Goal: Transaction & Acquisition: Purchase product/service

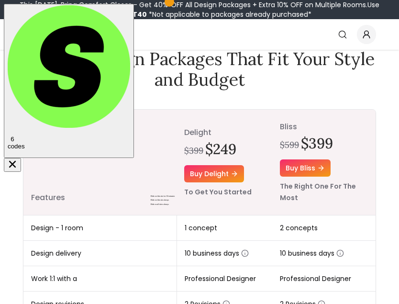
scroll to position [98, 0]
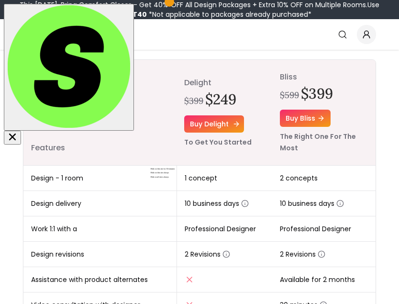
click at [210, 122] on link "Buy delight" at bounding box center [214, 123] width 60 height 17
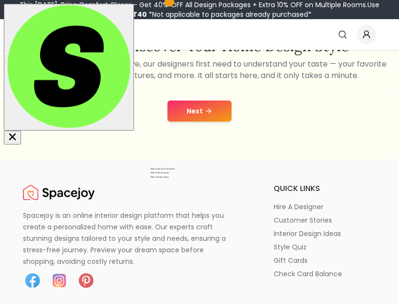
scroll to position [249, 0]
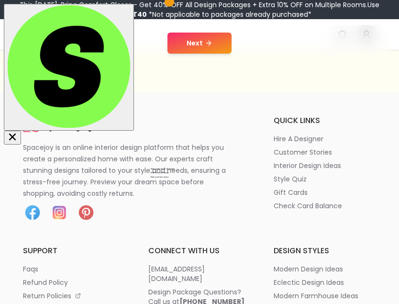
click at [199, 45] on button "Next" at bounding box center [199, 43] width 64 height 21
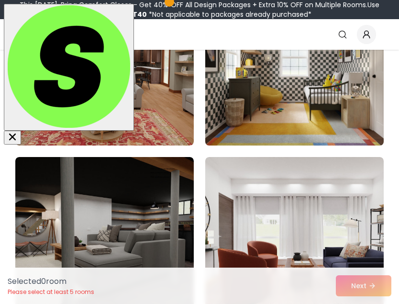
scroll to position [298, 0]
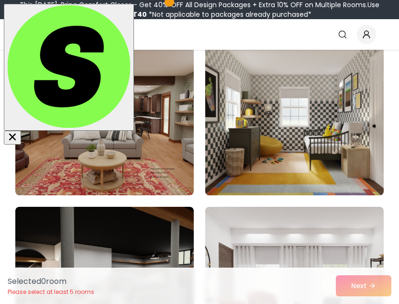
click at [272, 135] on img at bounding box center [294, 118] width 187 height 161
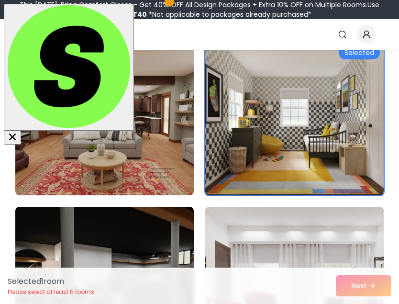
scroll to position [447, 0]
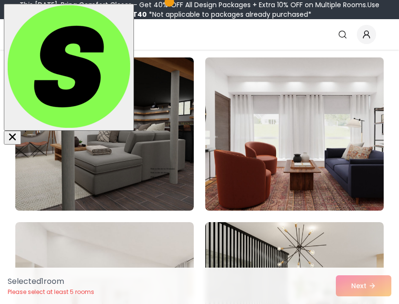
click at [263, 165] on img at bounding box center [294, 134] width 187 height 161
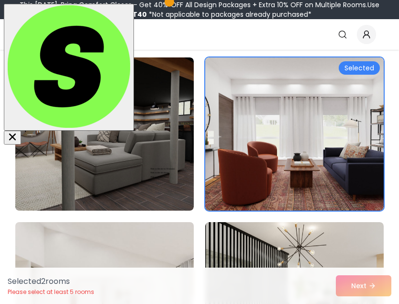
scroll to position [646, 0]
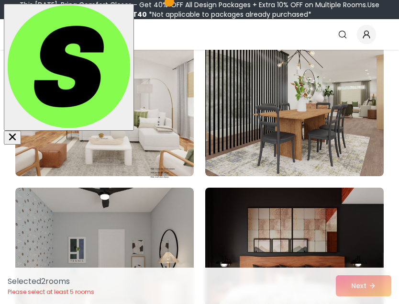
click at [284, 196] on img at bounding box center [294, 264] width 187 height 161
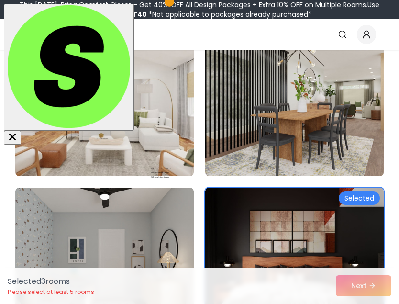
click at [248, 119] on img at bounding box center [294, 99] width 187 height 161
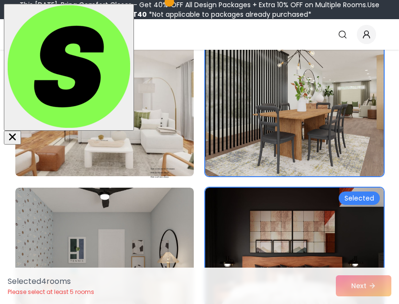
click at [120, 115] on img at bounding box center [104, 99] width 187 height 161
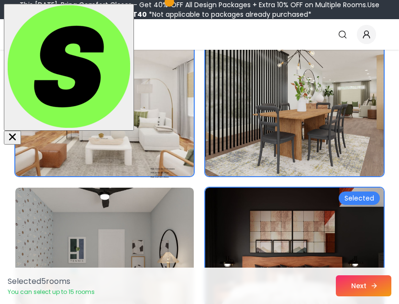
click at [351, 278] on button "Next" at bounding box center [363, 285] width 55 height 21
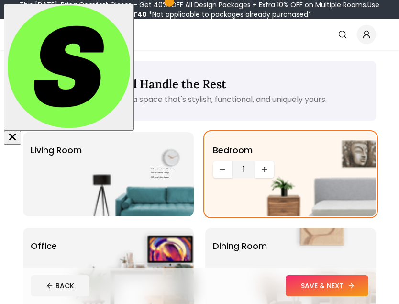
click at [320, 280] on button "SAVE & NEXT" at bounding box center [326, 285] width 83 height 21
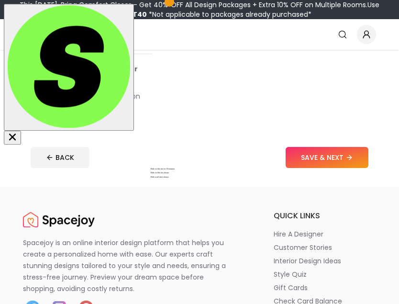
scroll to position [398, 0]
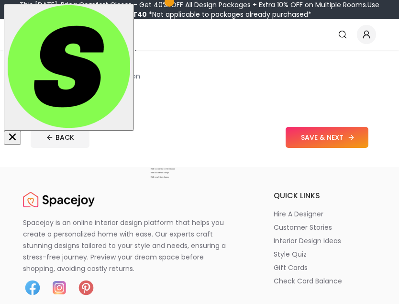
click at [310, 141] on button "SAVE & NEXT" at bounding box center [326, 137] width 83 height 21
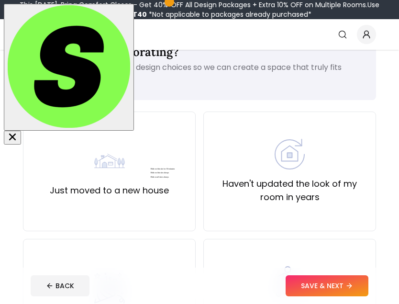
scroll to position [149, 0]
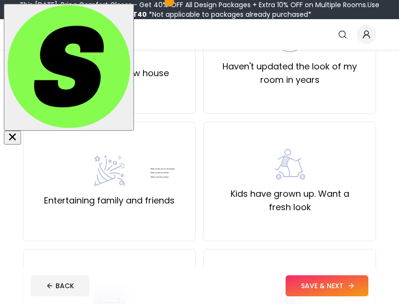
click at [318, 286] on button "SAVE & NEXT" at bounding box center [326, 285] width 83 height 21
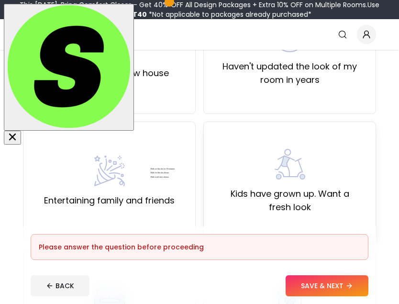
drag, startPoint x: 254, startPoint y: 163, endPoint x: 258, endPoint y: 177, distance: 14.7
click at [253, 163] on div "Kids have grown up. Want a fresh look" at bounding box center [289, 181] width 156 height 65
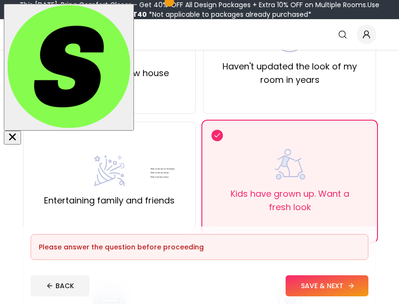
click at [309, 282] on button "SAVE & NEXT" at bounding box center [326, 285] width 83 height 21
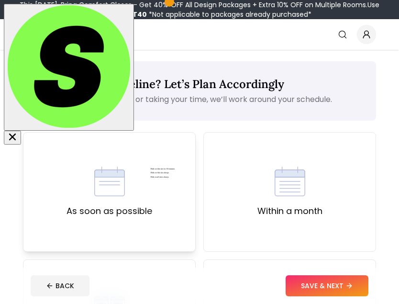
click at [160, 210] on div "As soon as possible" at bounding box center [109, 192] width 173 height 120
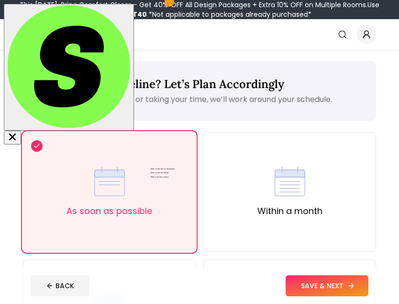
click at [318, 284] on button "SAVE & NEXT" at bounding box center [326, 285] width 83 height 21
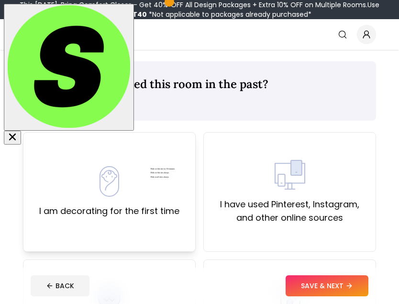
click at [174, 197] on div "I am decorating for the first time" at bounding box center [109, 192] width 140 height 52
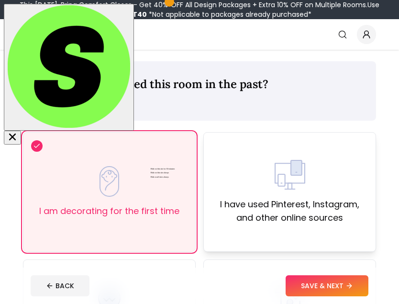
click at [264, 214] on label "I have used Pinterest, Instagram, and other online sources" at bounding box center [289, 210] width 156 height 27
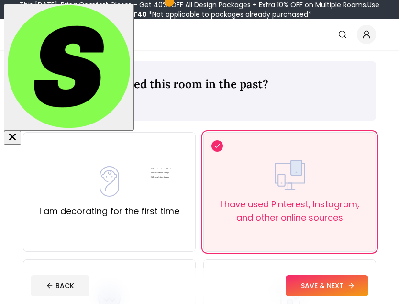
click at [325, 279] on button "SAVE & NEXT" at bounding box center [326, 285] width 83 height 21
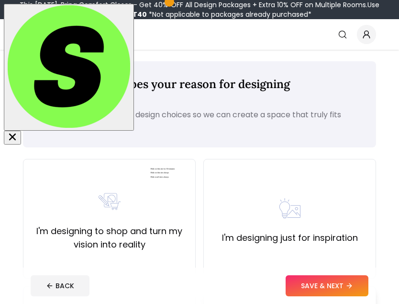
scroll to position [149, 0]
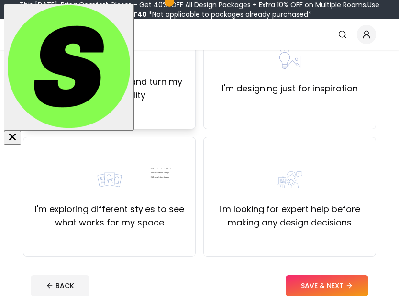
click at [142, 101] on div "I'm designing to shop and turn my vision into reality" at bounding box center [109, 70] width 173 height 120
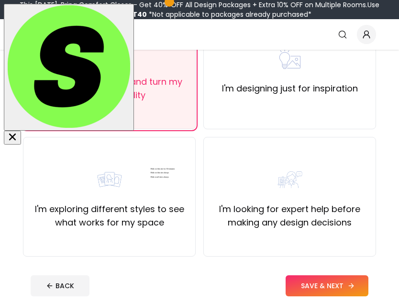
click at [309, 277] on button "SAVE & NEXT" at bounding box center [326, 285] width 83 height 21
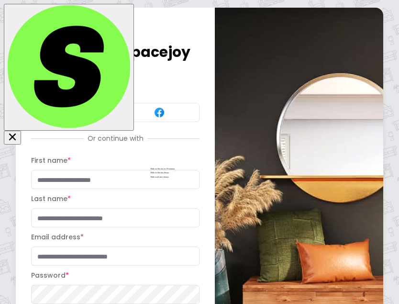
click at [85, 117] on button at bounding box center [71, 112] width 80 height 19
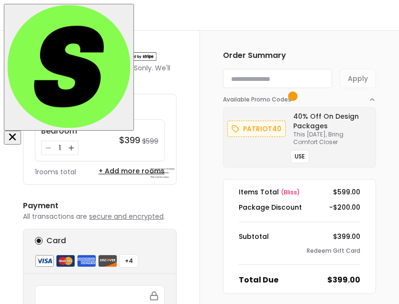
paste input "*******"
type input "*******"
click at [360, 84] on button "Apply" at bounding box center [357, 78] width 36 height 19
